Goal: Transaction & Acquisition: Download file/media

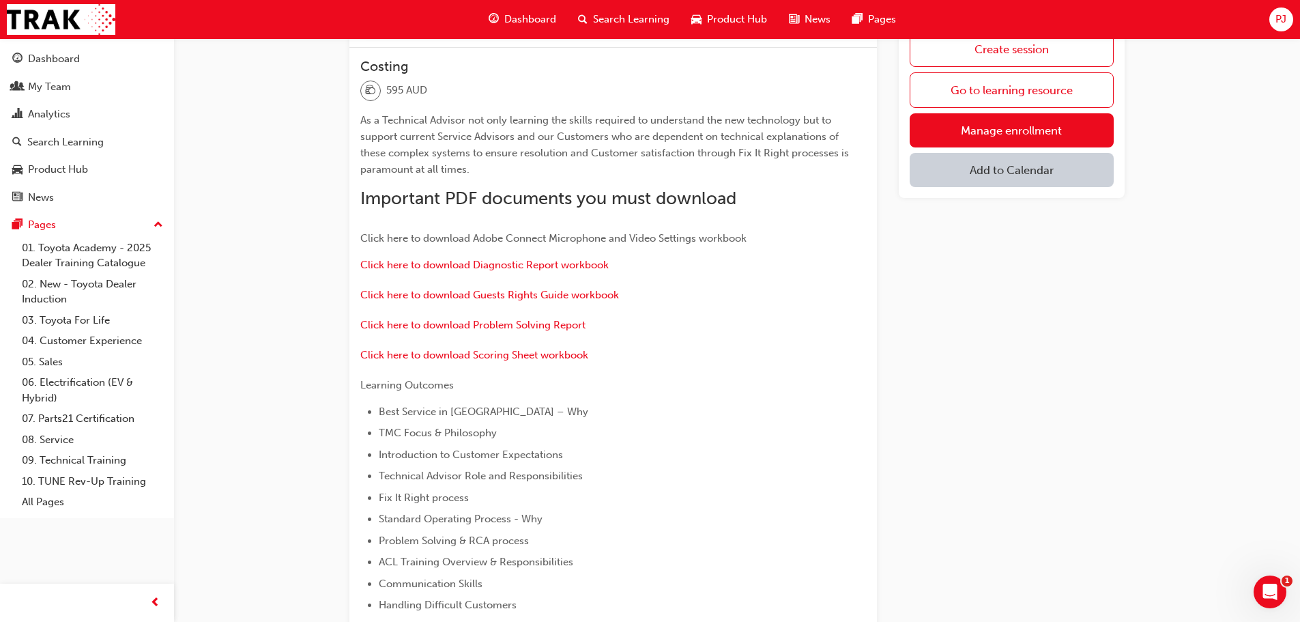
scroll to position [410, 0]
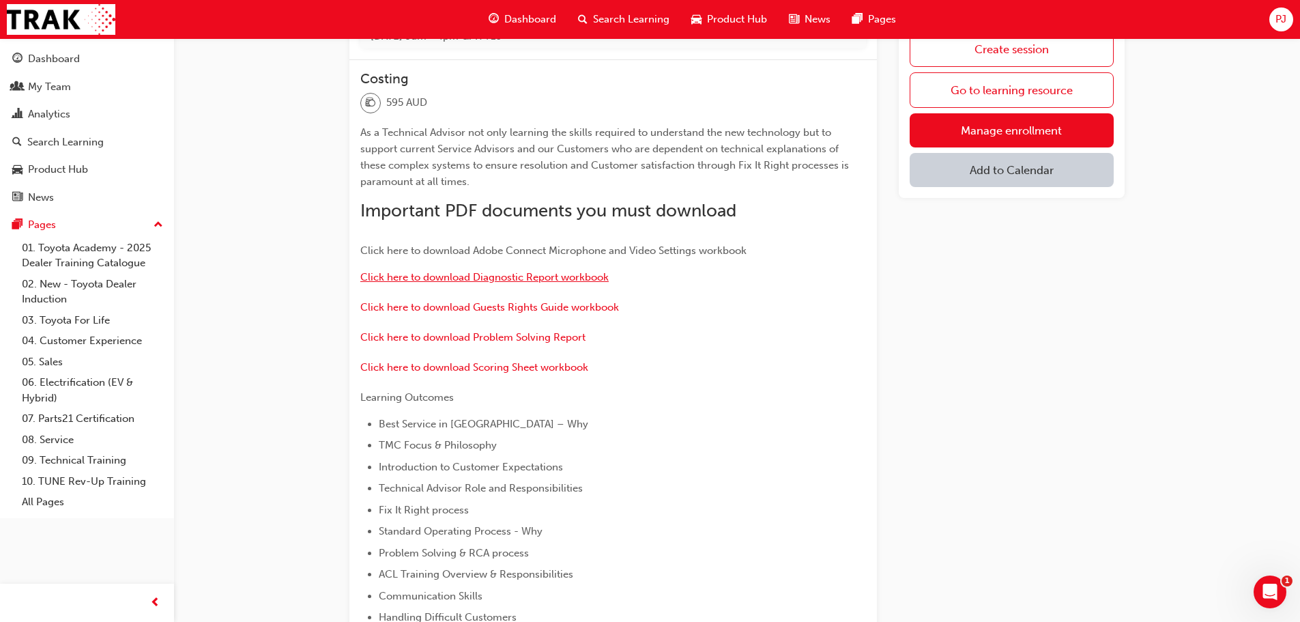
click at [528, 278] on span "Click here to download Diagnostic Report workbook" at bounding box center [484, 277] width 248 height 12
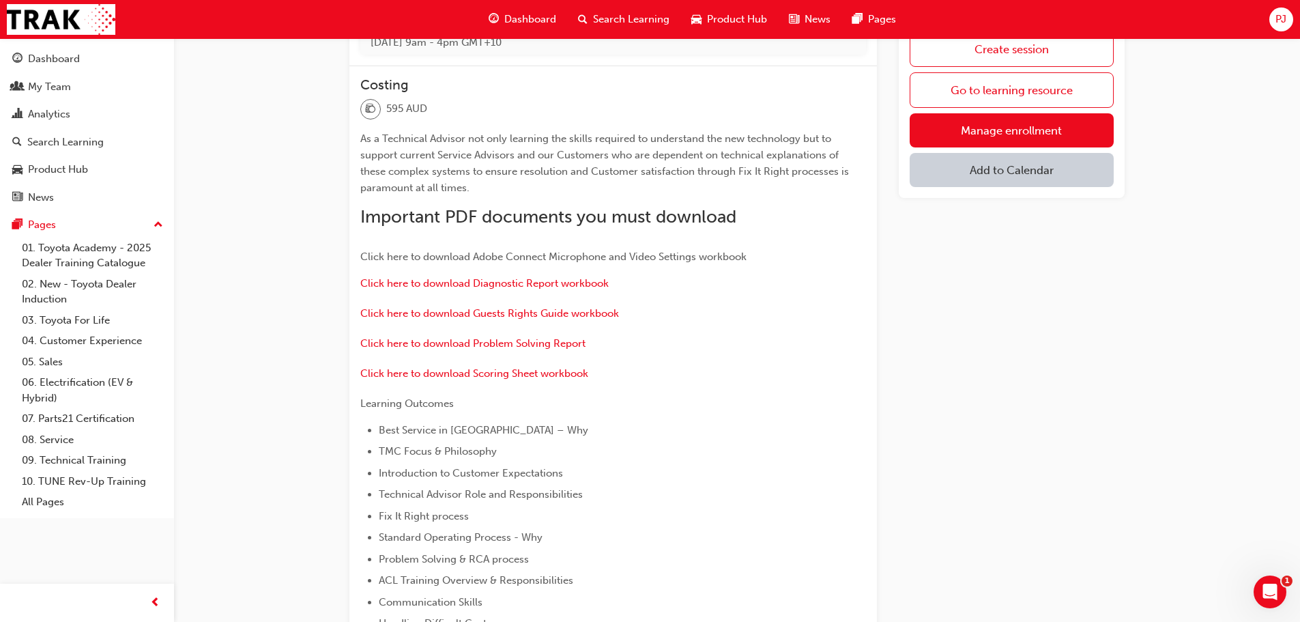
scroll to position [410, 0]
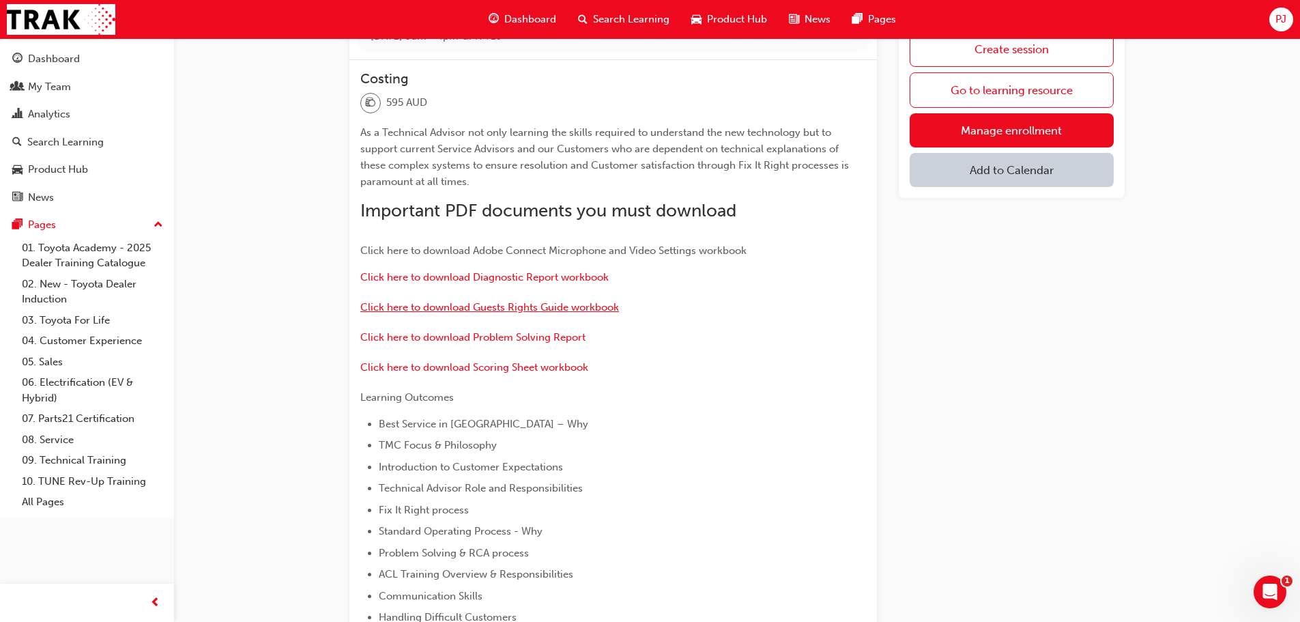
click at [532, 309] on span "Click here to download Guests Rights Guide workbook" at bounding box center [489, 307] width 259 height 12
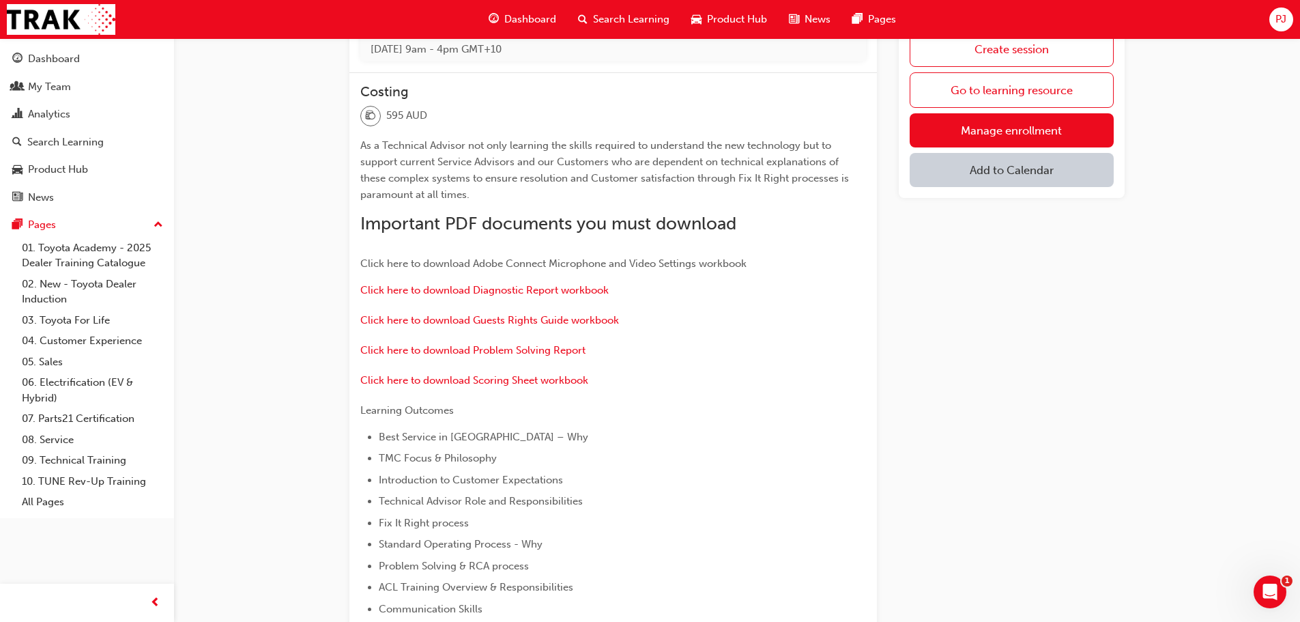
scroll to position [410, 0]
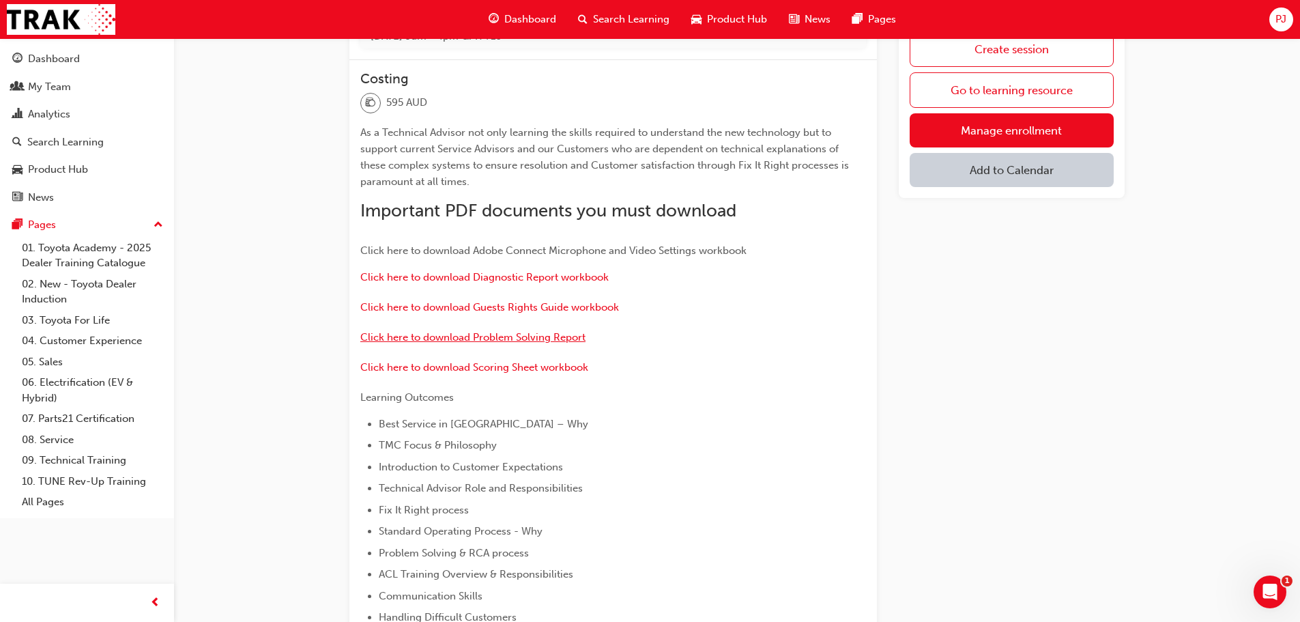
click at [511, 339] on span "Click here to download Problem Solving Report" at bounding box center [472, 337] width 225 height 12
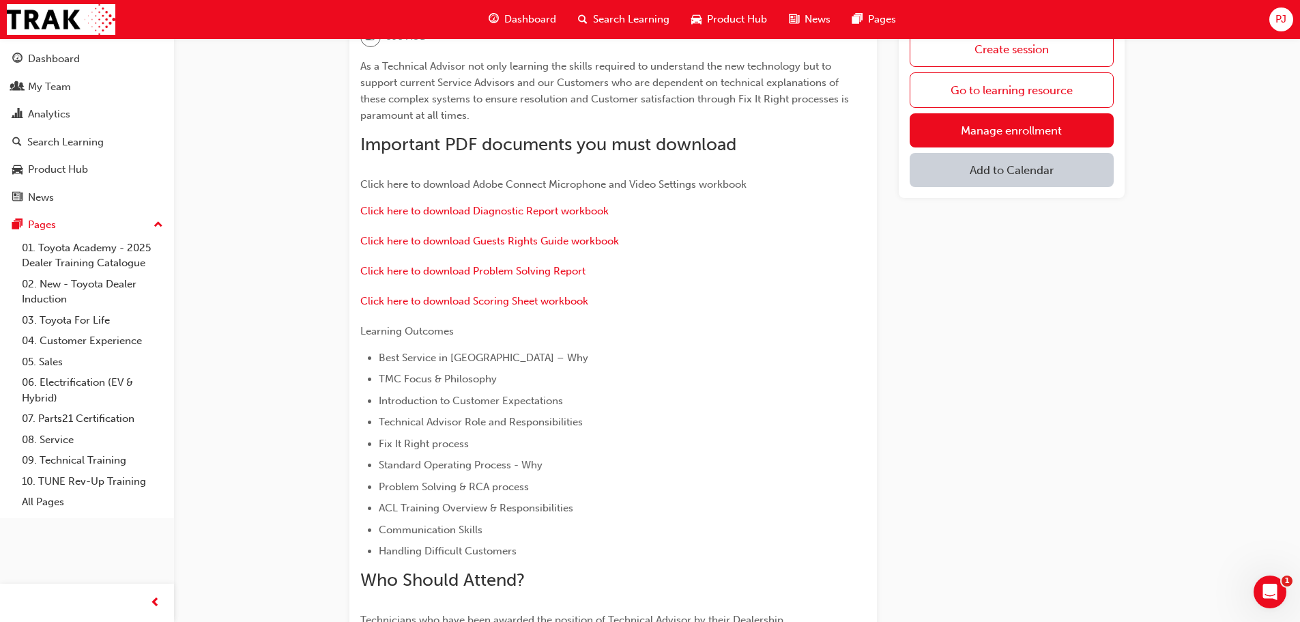
scroll to position [478, 0]
click at [495, 300] on span "Click here to download Scoring Sheet workbook" at bounding box center [474, 299] width 228 height 12
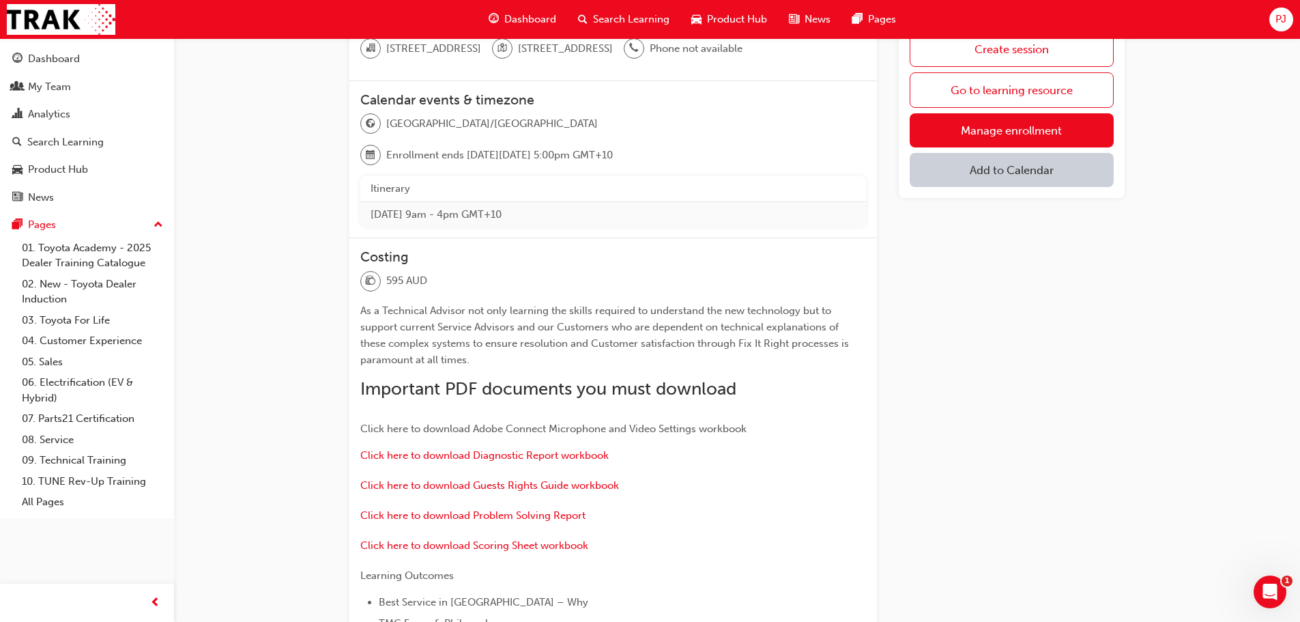
scroll to position [273, 0]
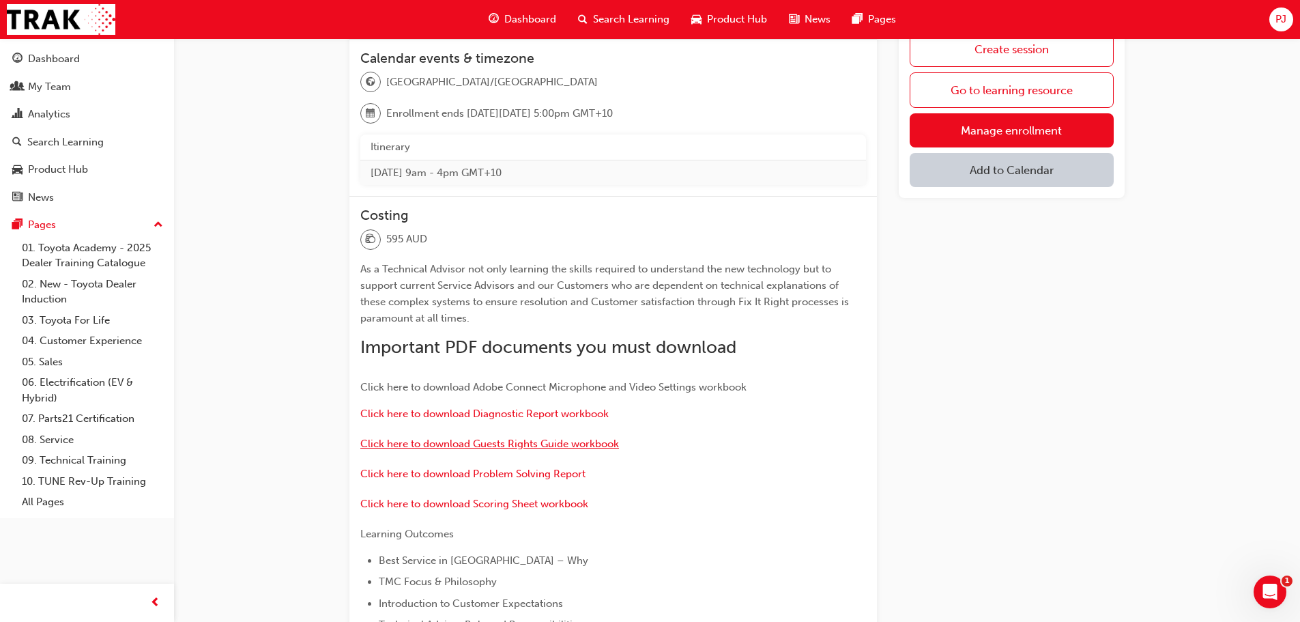
click at [534, 446] on span "Click here to download Guests Rights Guide workbook" at bounding box center [489, 444] width 259 height 12
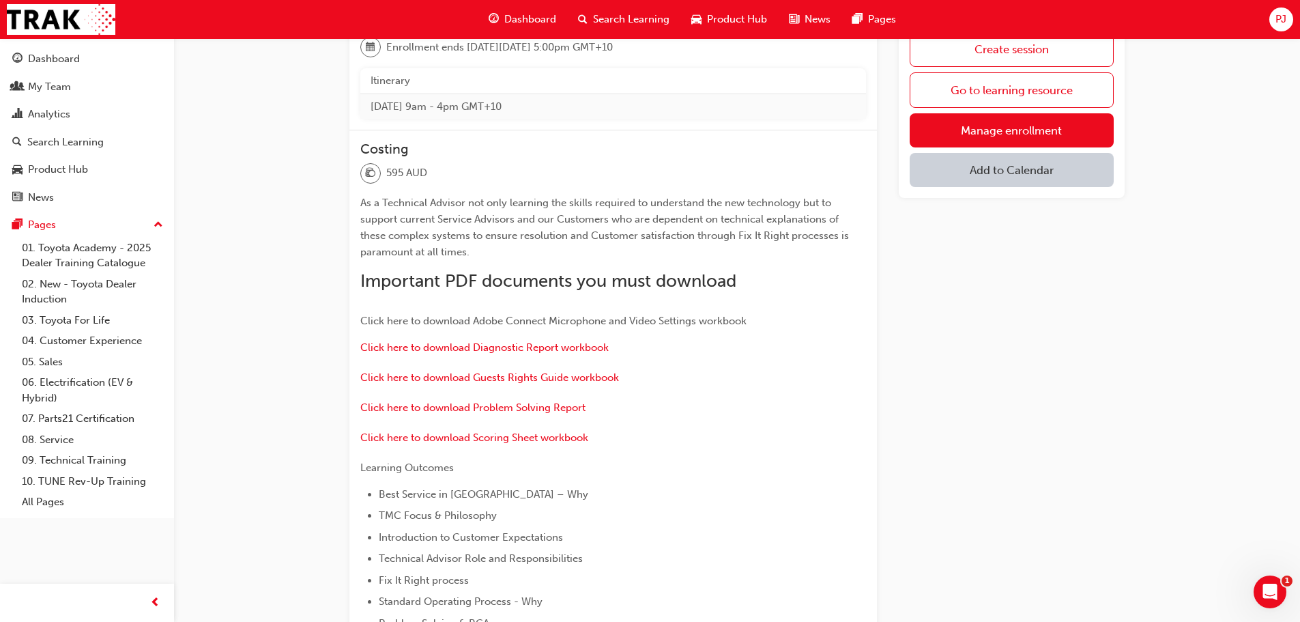
scroll to position [341, 0]
click at [524, 345] on span "Click here to download Diagnostic Report workbook" at bounding box center [484, 345] width 248 height 12
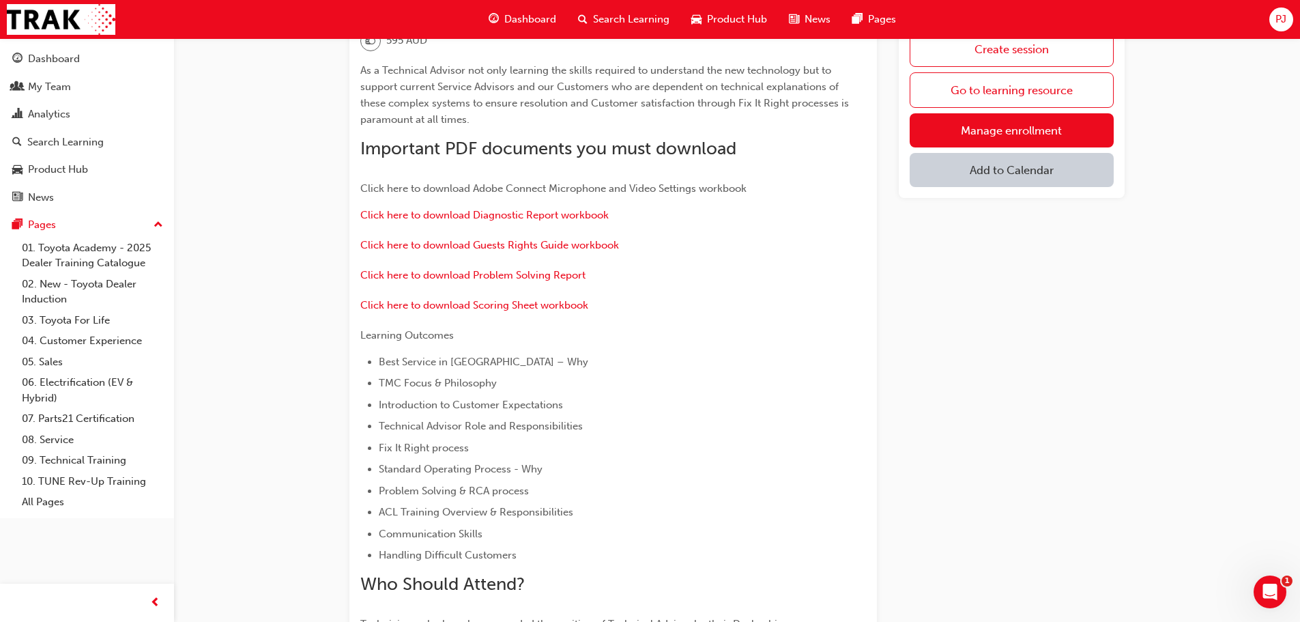
scroll to position [478, 0]
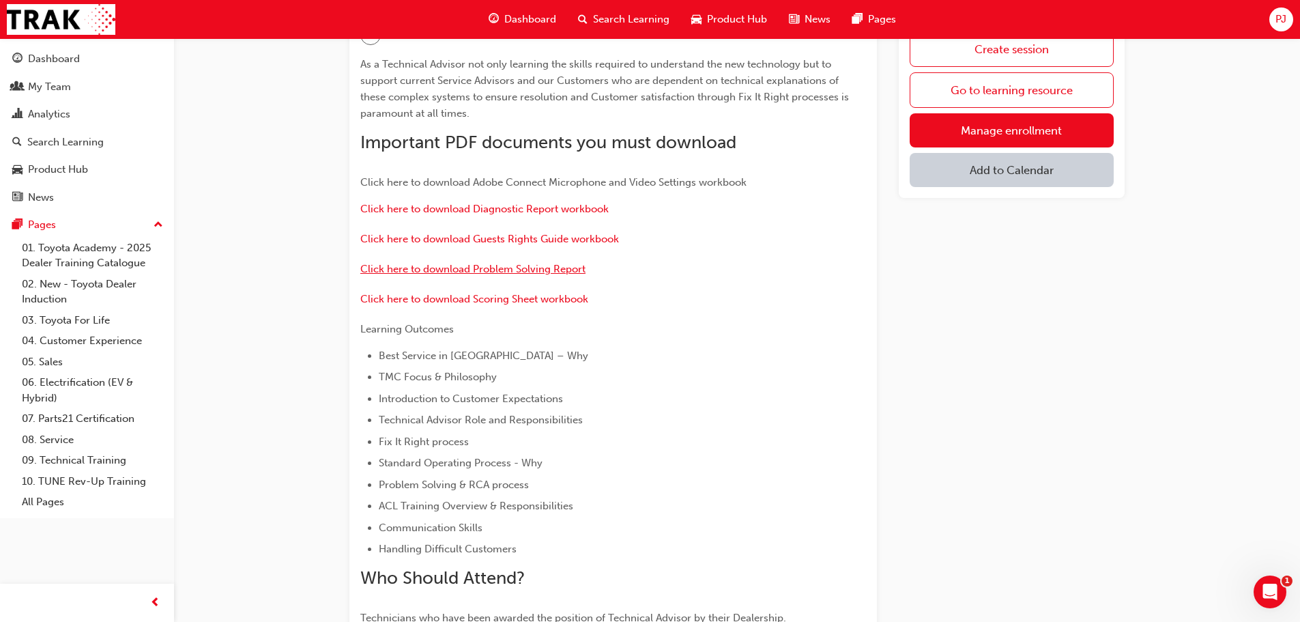
click at [506, 268] on span "Click here to download Problem Solving Report" at bounding box center [472, 269] width 225 height 12
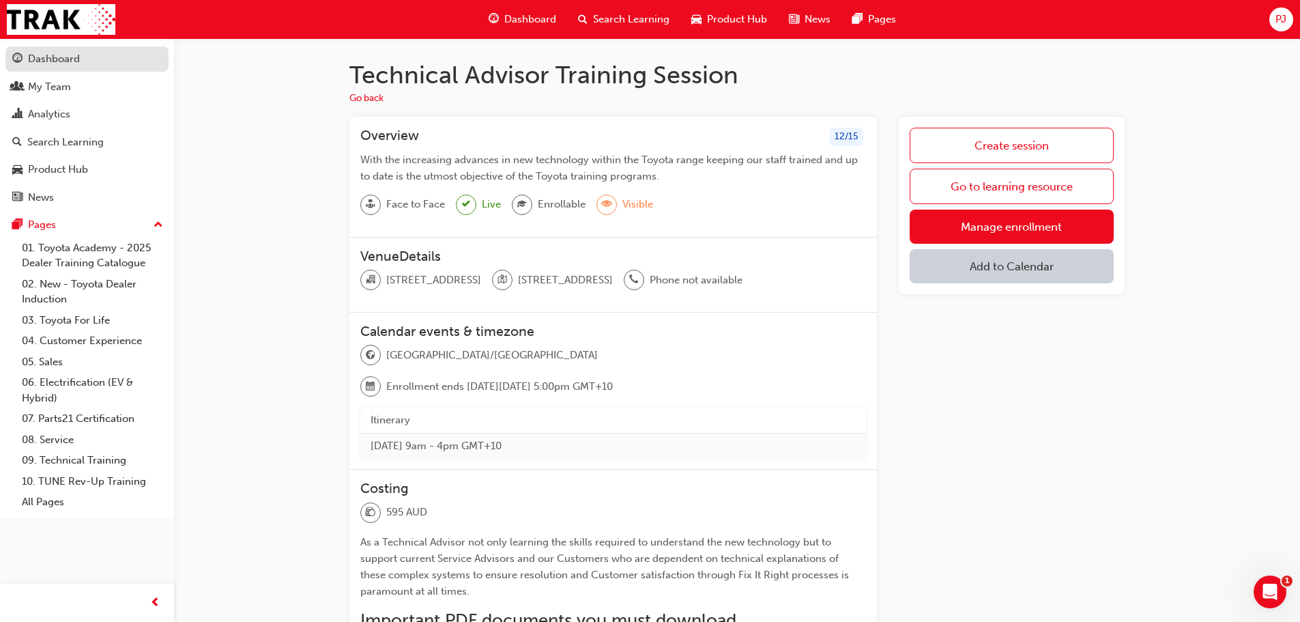
click at [39, 60] on div "Dashboard" at bounding box center [54, 59] width 52 height 16
